Goal: Find specific page/section: Find specific page/section

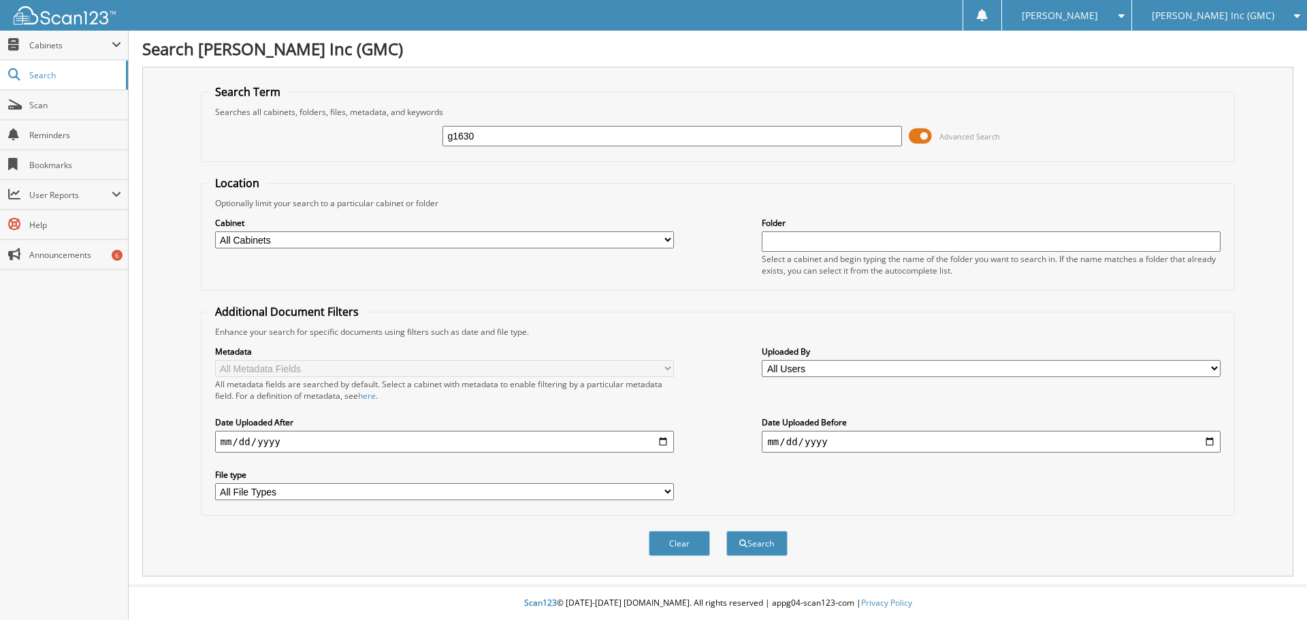
type input "g1630"
click at [726, 531] on button "Search" at bounding box center [756, 543] width 61 height 25
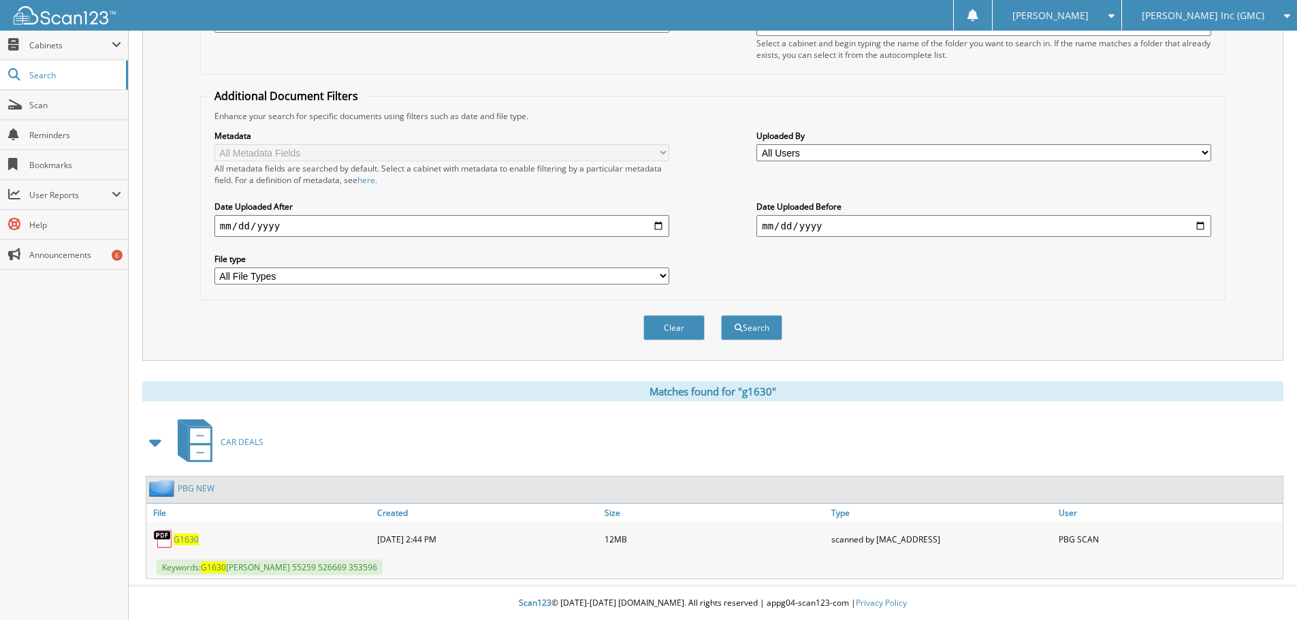
click at [189, 534] on span "G1630" at bounding box center [186, 540] width 25 height 12
